Goal: Task Accomplishment & Management: Manage account settings

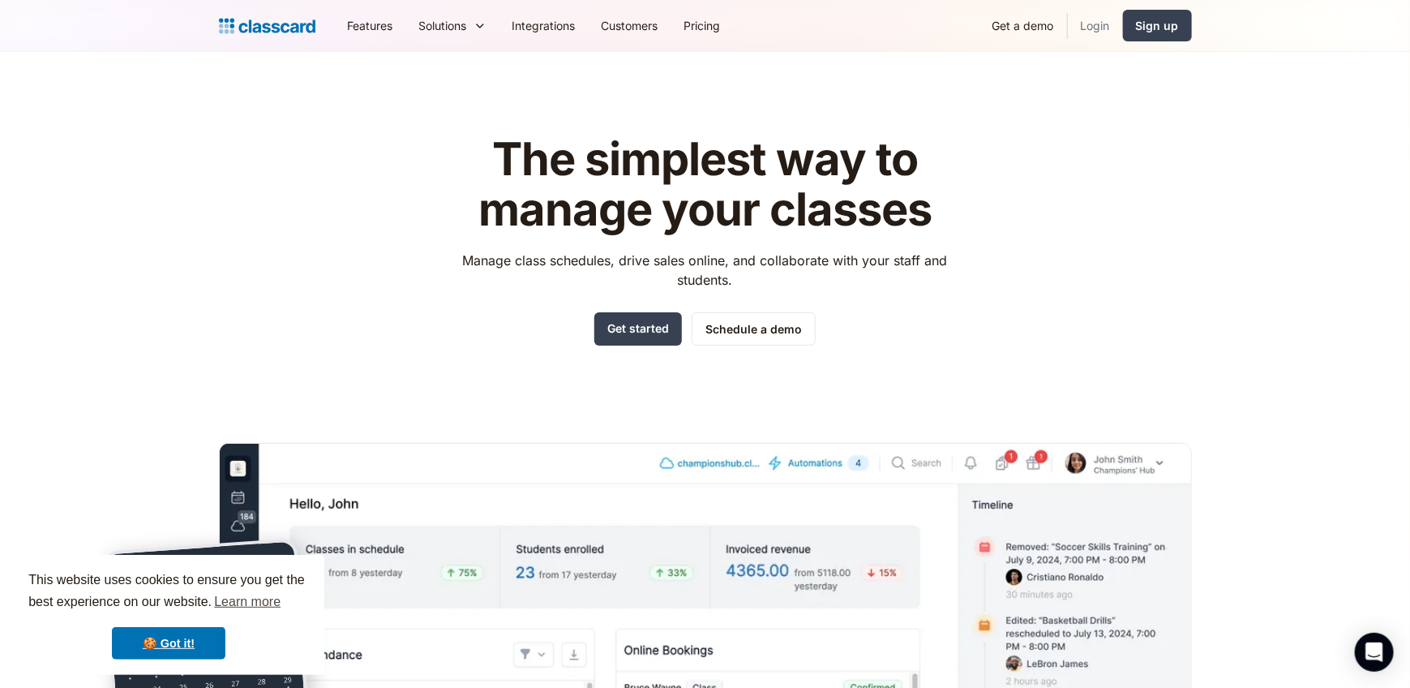
drag, startPoint x: 1087, startPoint y: 18, endPoint x: 1087, endPoint y: 32, distance: 14.6
click at [1087, 18] on link "Login" at bounding box center [1095, 25] width 55 height 36
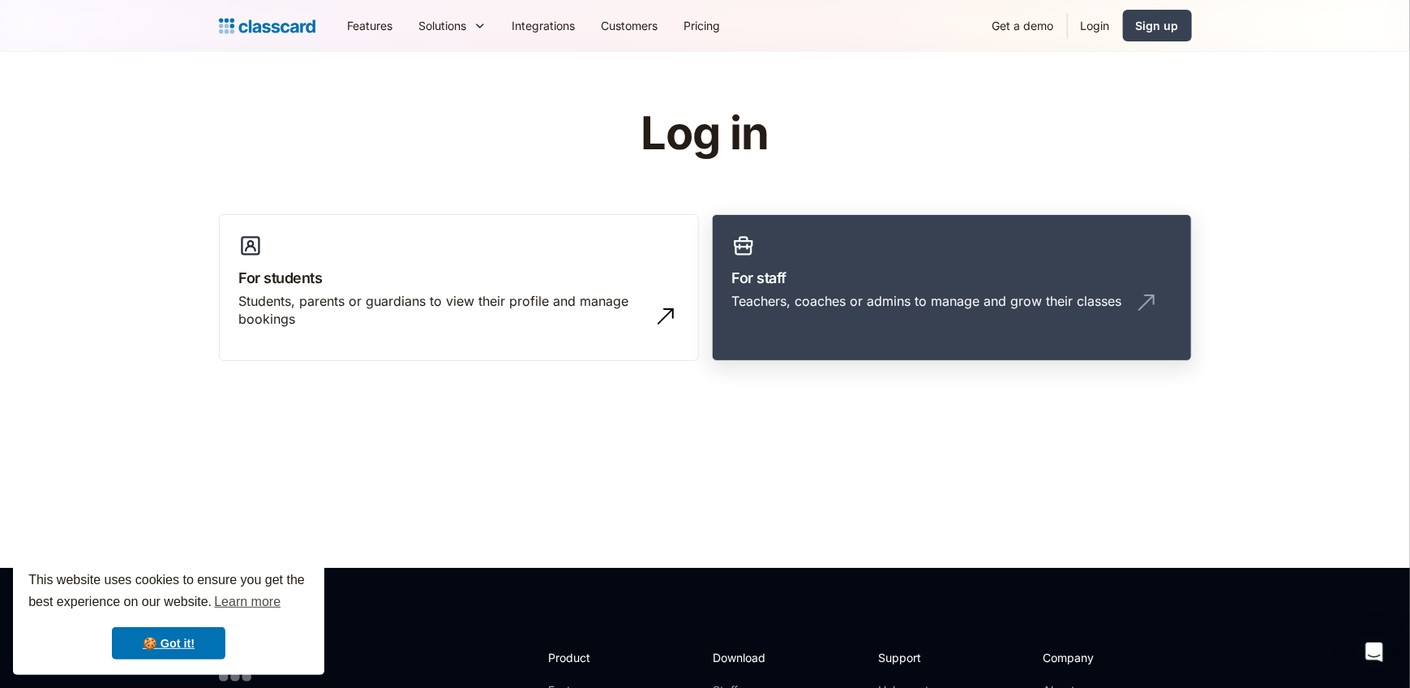
click at [825, 328] on link "For staff Teachers, coaches or admins to manage and grow their classes" at bounding box center [952, 288] width 480 height 148
